Goal: Leave review/rating: Leave review/rating

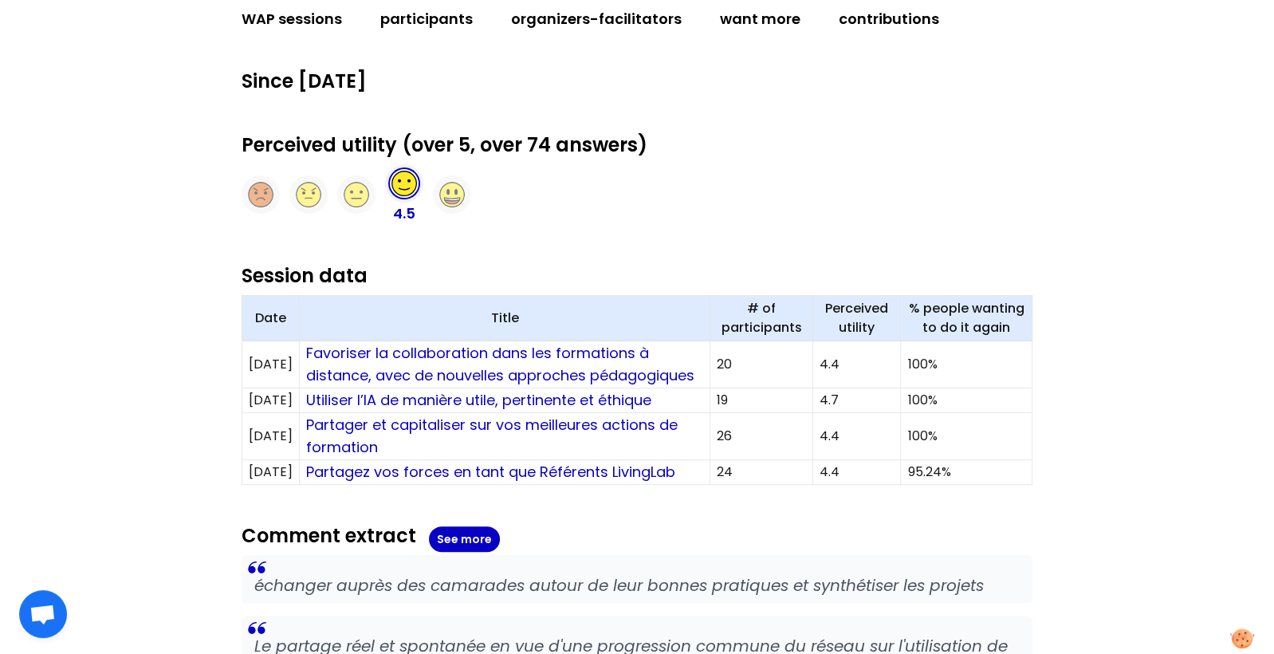
scroll to position [356, 0]
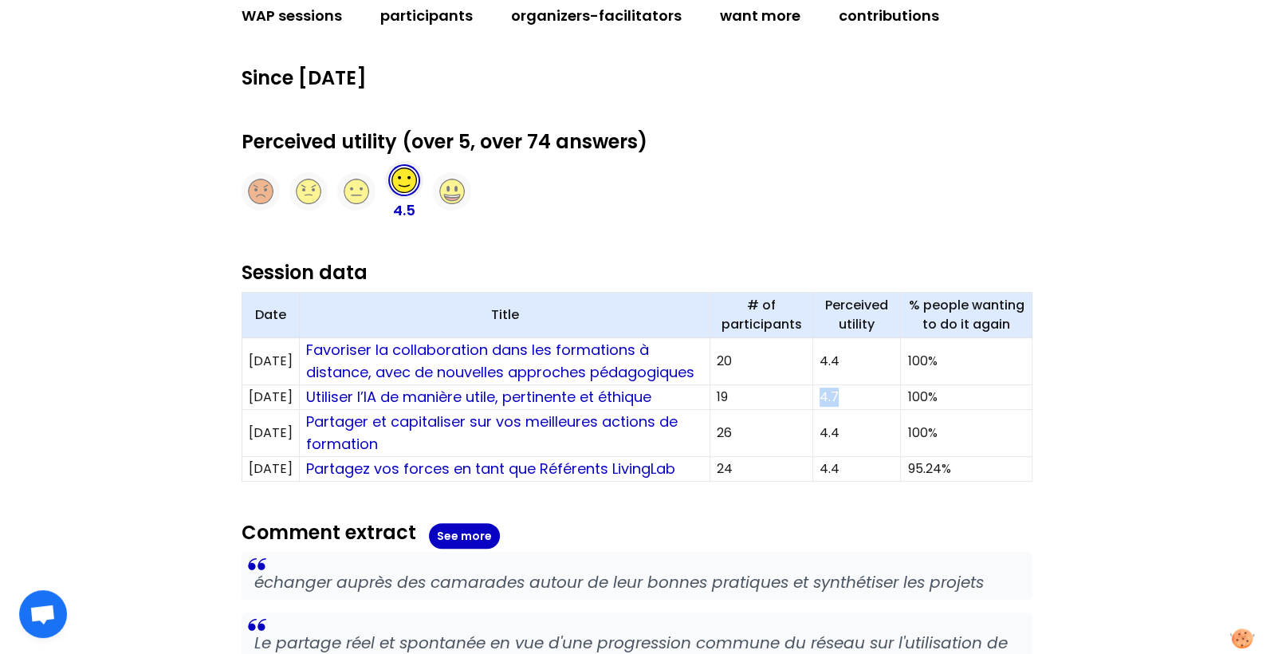
drag, startPoint x: 848, startPoint y: 415, endPoint x: 815, endPoint y: 415, distance: 33.5
click at [815, 410] on tr "[DATE] Utiliser l’IA de manière utile, pertinente et éthique 19 4.7 100%" at bounding box center [637, 397] width 790 height 25
click at [533, 407] on link "Utiliser l’IA de manière utile, pertinente et éthique" at bounding box center [478, 397] width 345 height 20
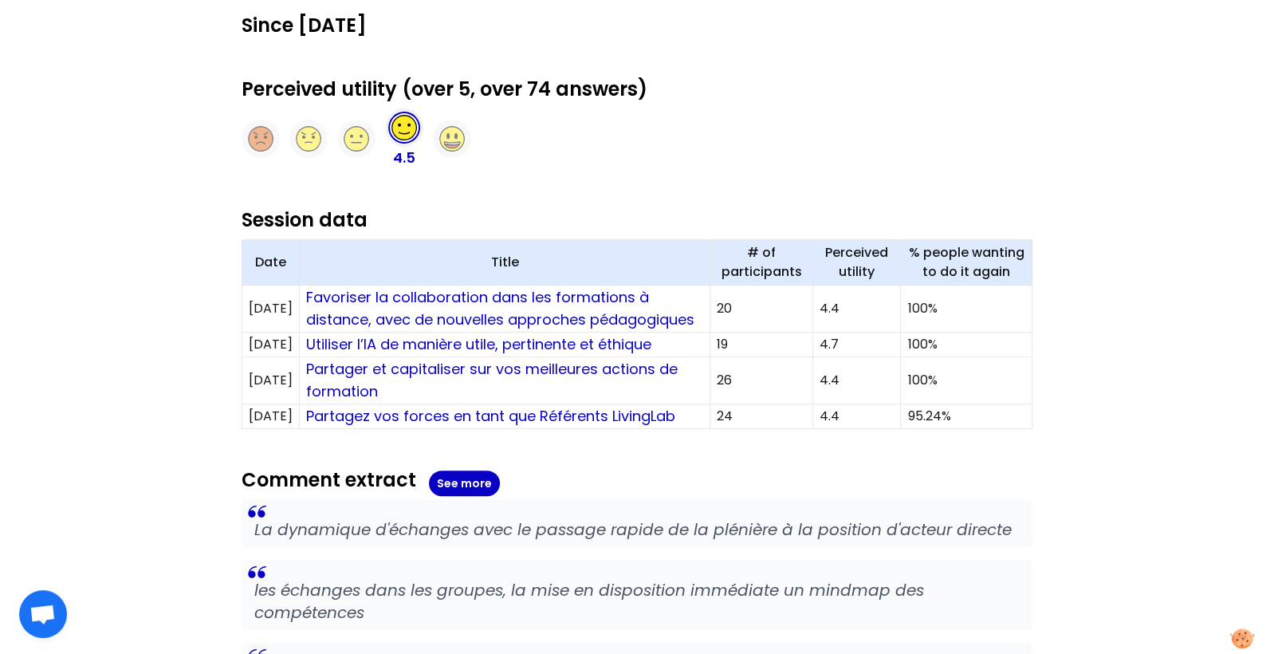
scroll to position [413, 0]
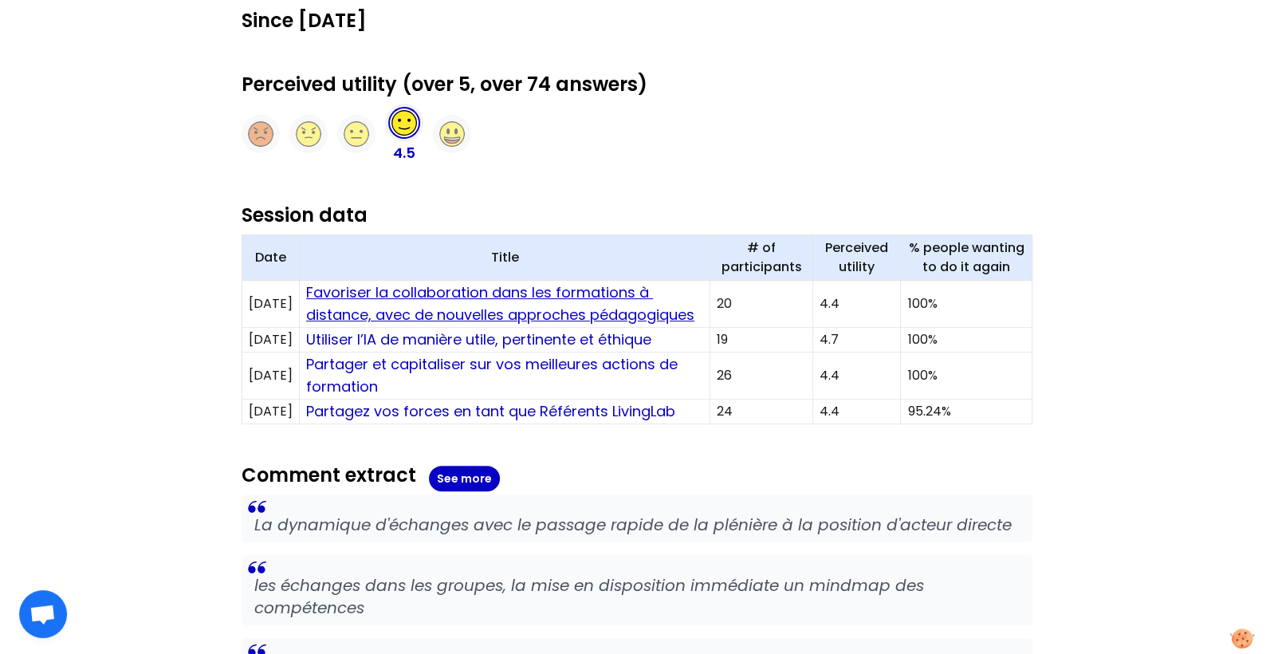
click at [495, 291] on link "Favoriser la collaboration dans les formations à distance, avec de nouvelles ap…" at bounding box center [500, 303] width 388 height 42
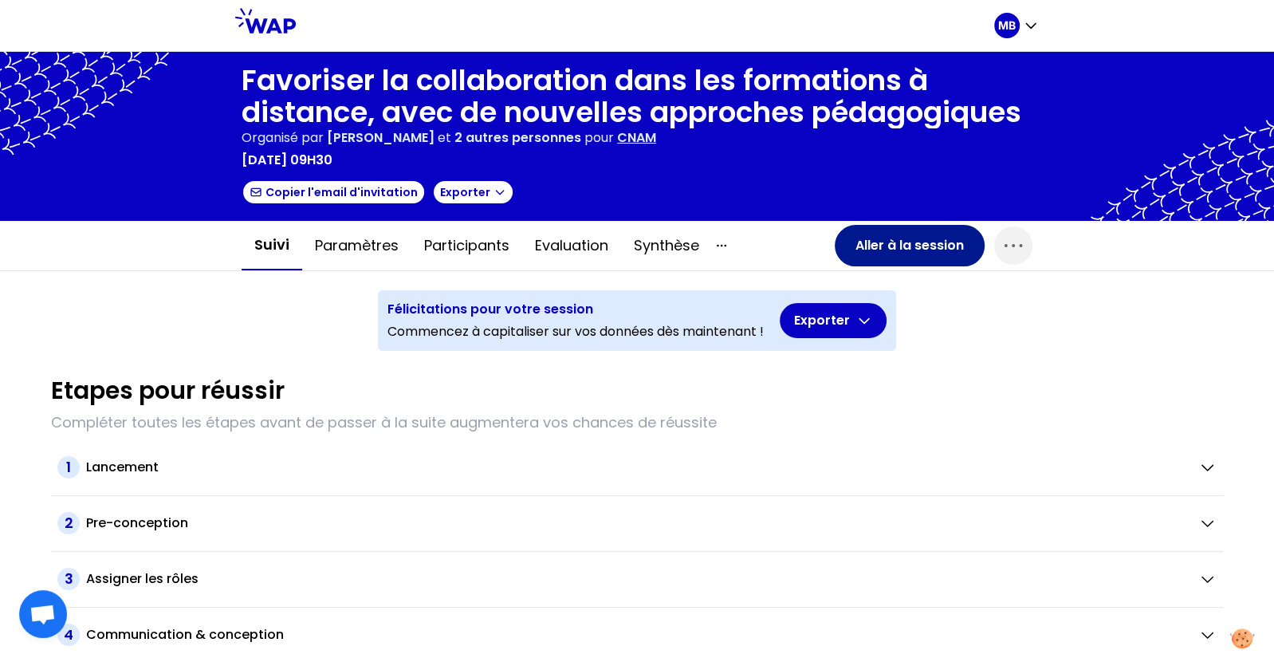
click at [865, 257] on button "Aller à la session" at bounding box center [910, 245] width 150 height 41
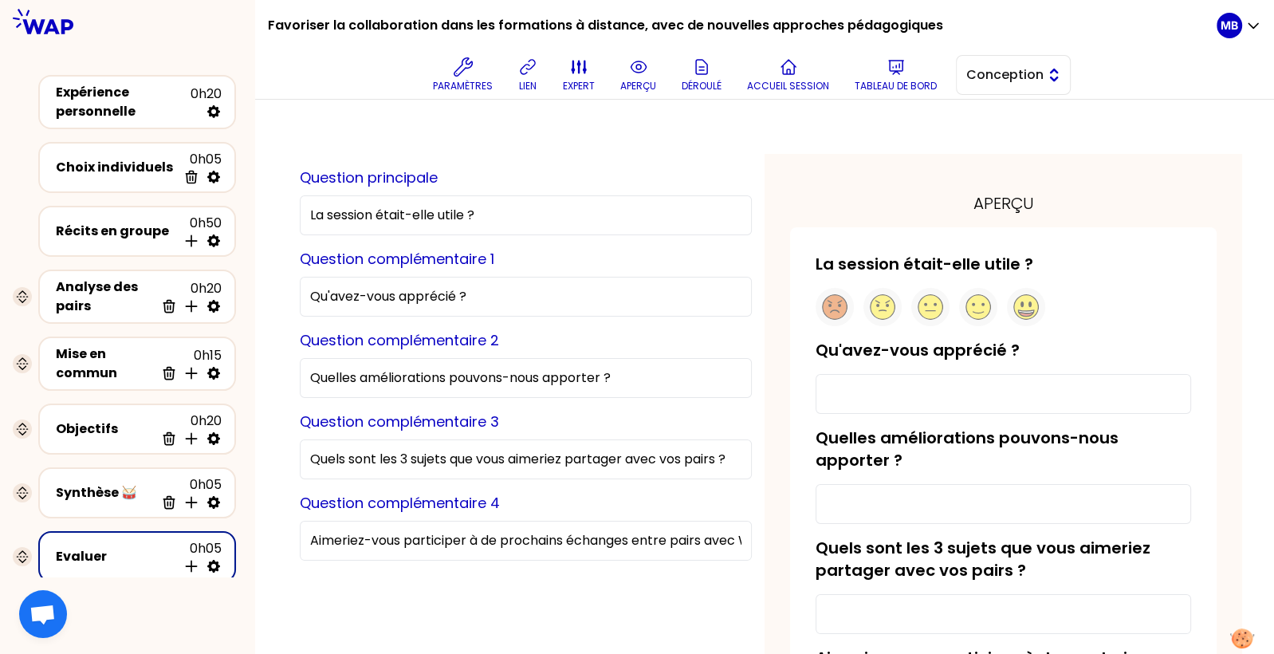
click at [971, 74] on span "Conception" at bounding box center [1002, 74] width 72 height 19
click at [966, 140] on li "Facilitation" at bounding box center [1013, 141] width 113 height 26
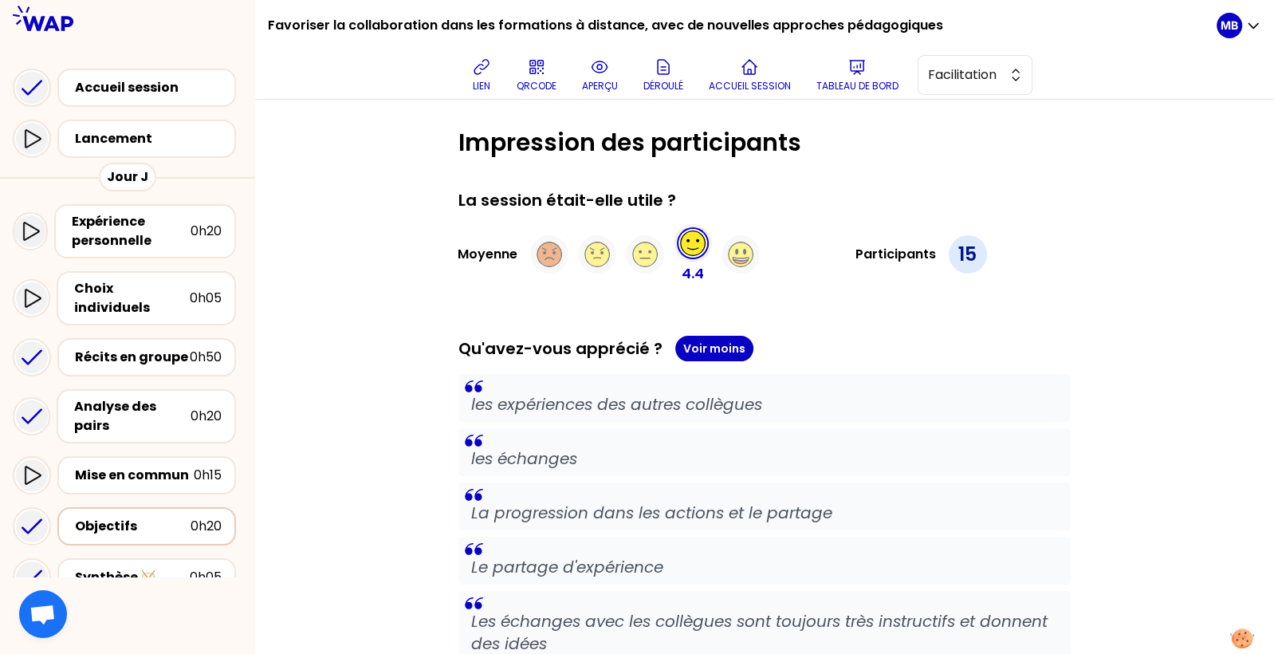
click at [127, 517] on div "Objectifs" at bounding box center [133, 526] width 116 height 19
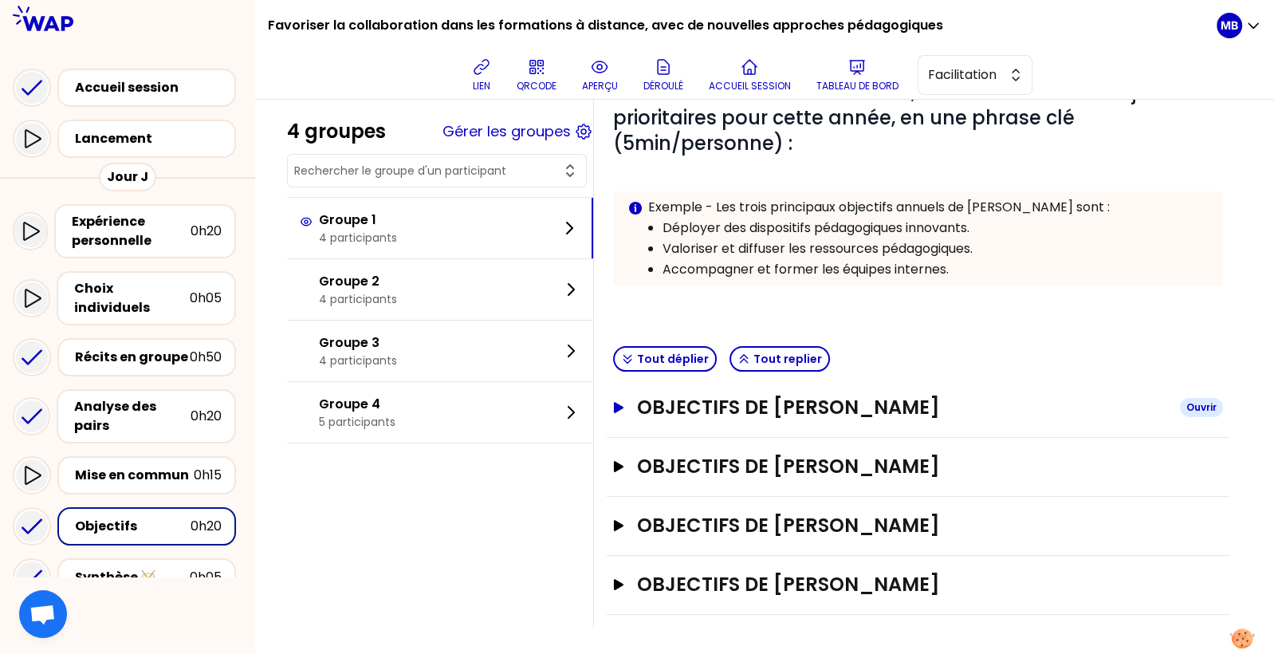
click at [670, 409] on h3 "Objectifs de [PERSON_NAME]" at bounding box center [902, 408] width 530 height 26
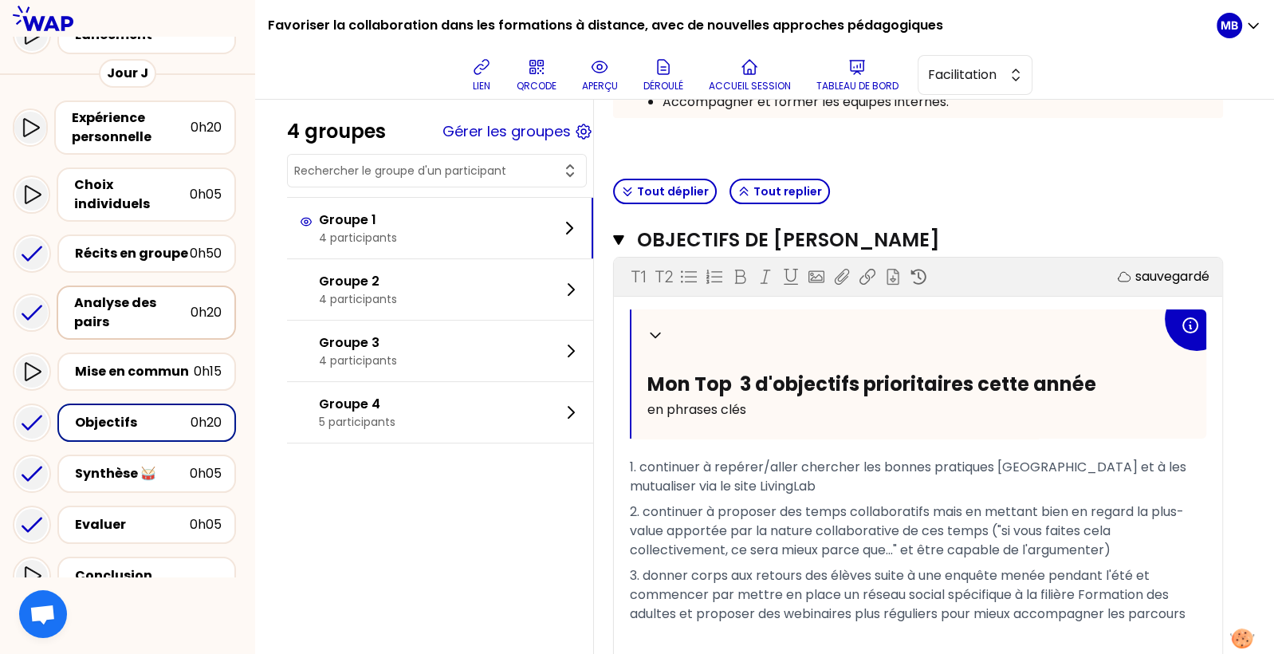
scroll to position [201, 0]
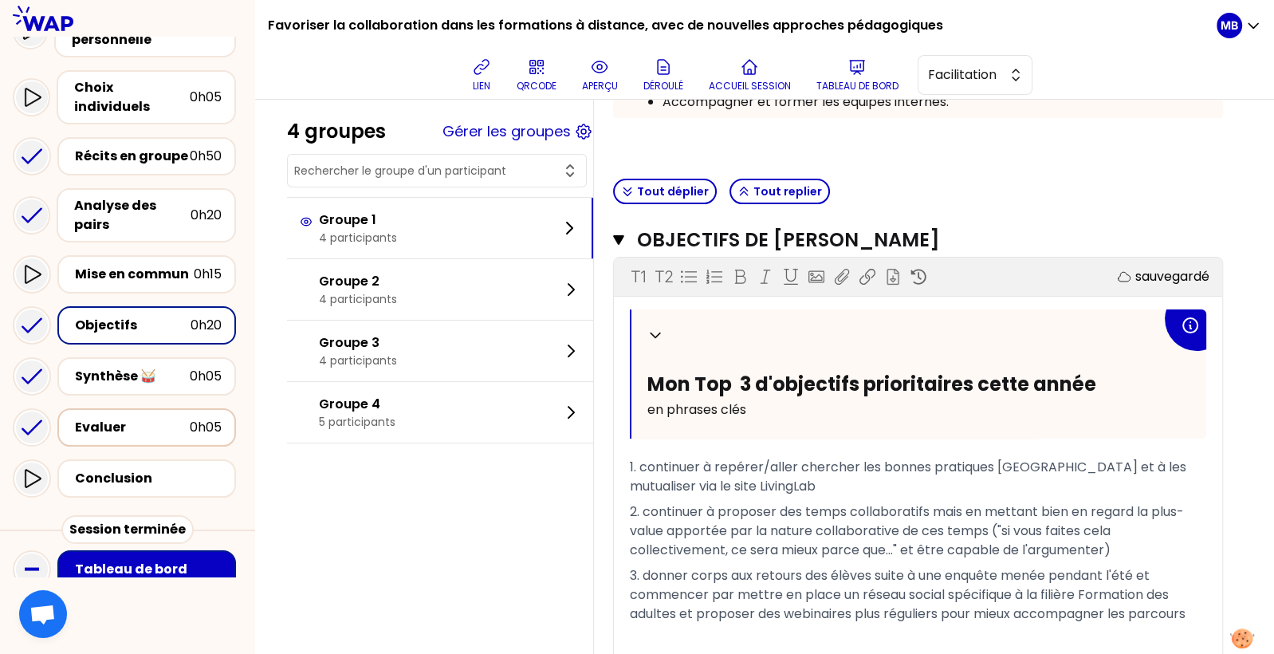
click at [100, 423] on div "Evaluer 0h05" at bounding box center [146, 427] width 179 height 38
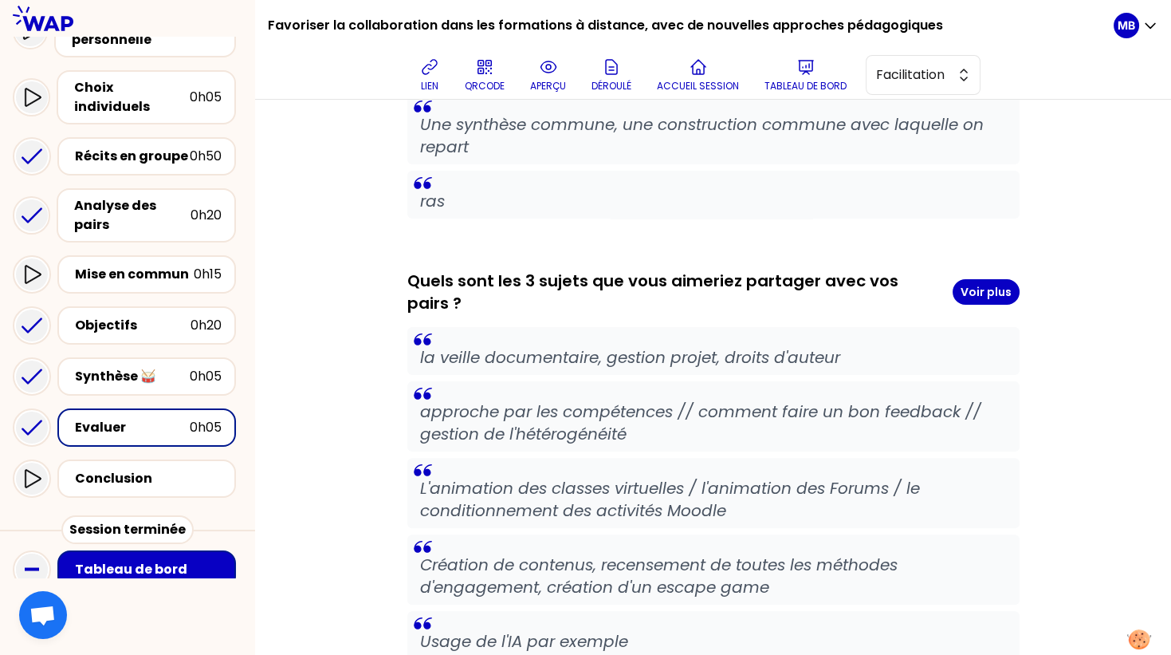
scroll to position [1109, 0]
